Goal: Transaction & Acquisition: Obtain resource

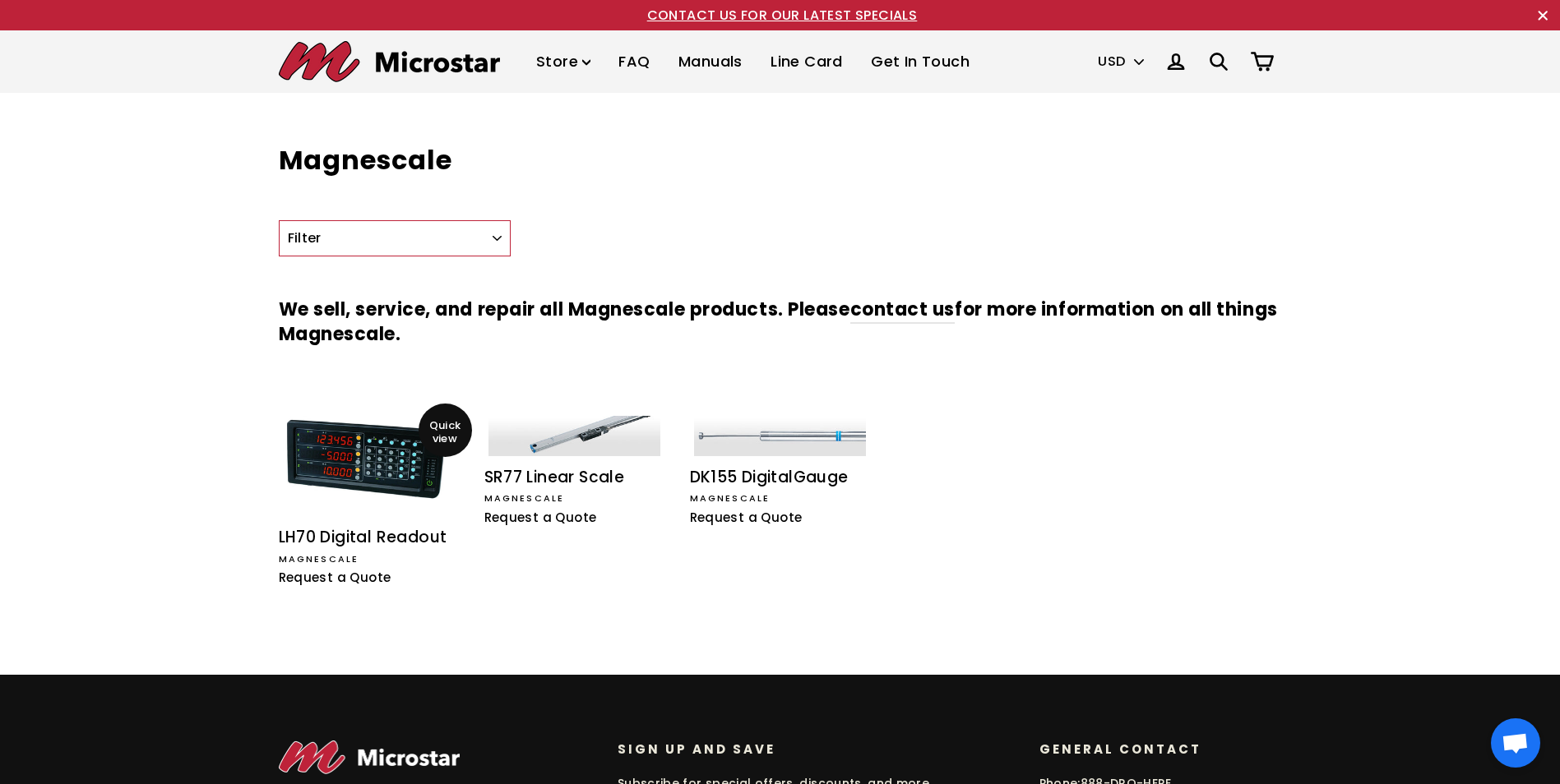
click at [362, 534] on div "LH70 Digital Readout" at bounding box center [370, 538] width 181 height 24
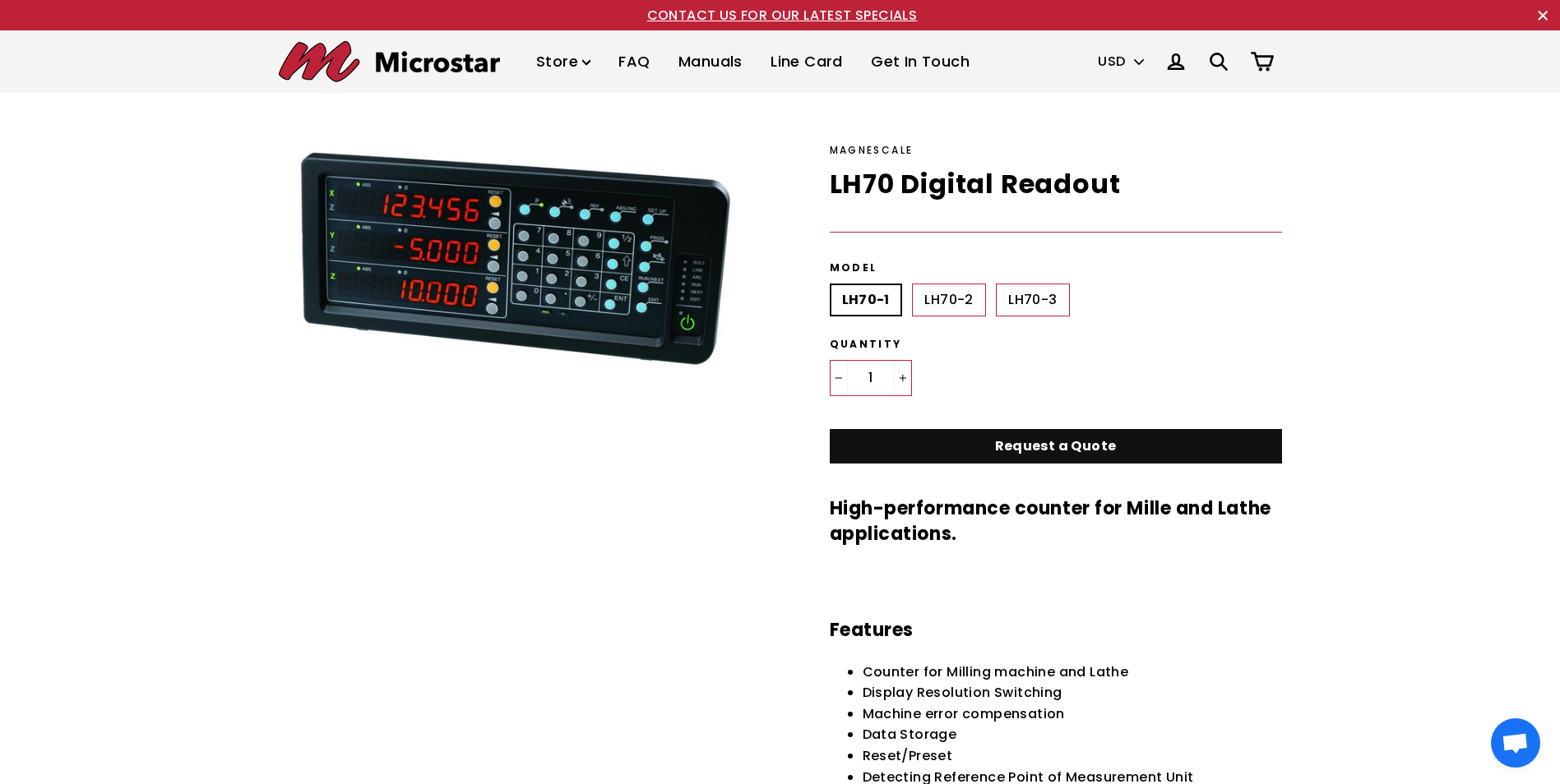
click at [950, 300] on label "LH70-2" at bounding box center [948, 300] width 73 height 33
click at [913, 285] on input "LH70-2" at bounding box center [912, 284] width 1 height 1
radio input "true"
click at [1030, 455] on link "Request a Quote" at bounding box center [1055, 447] width 452 height 35
